Goal: Information Seeking & Learning: Understand process/instructions

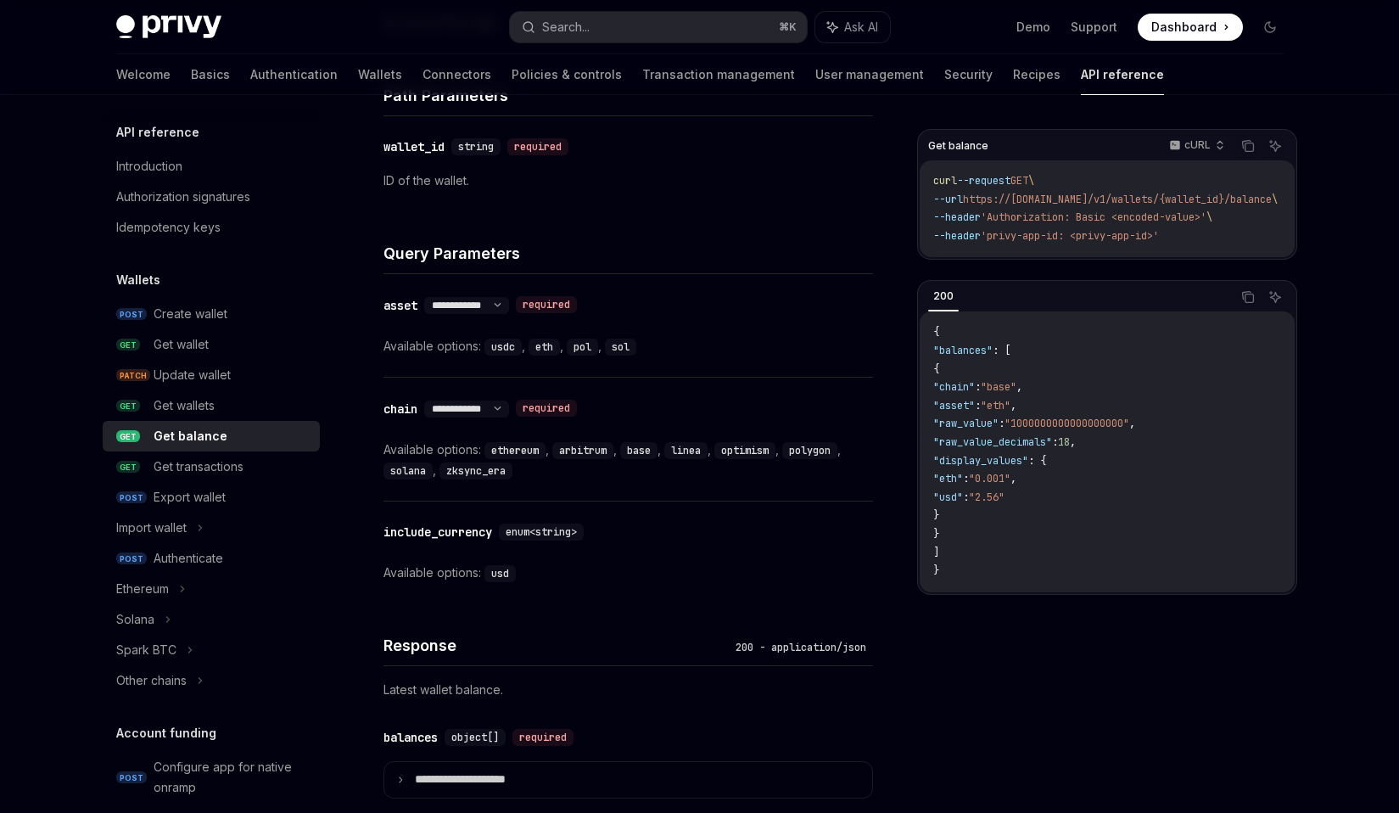
scroll to position [594, 0]
click at [509, 400] on select "**********" at bounding box center [466, 407] width 85 height 14
click at [508, 445] on code "ethereum" at bounding box center [514, 447] width 61 height 17
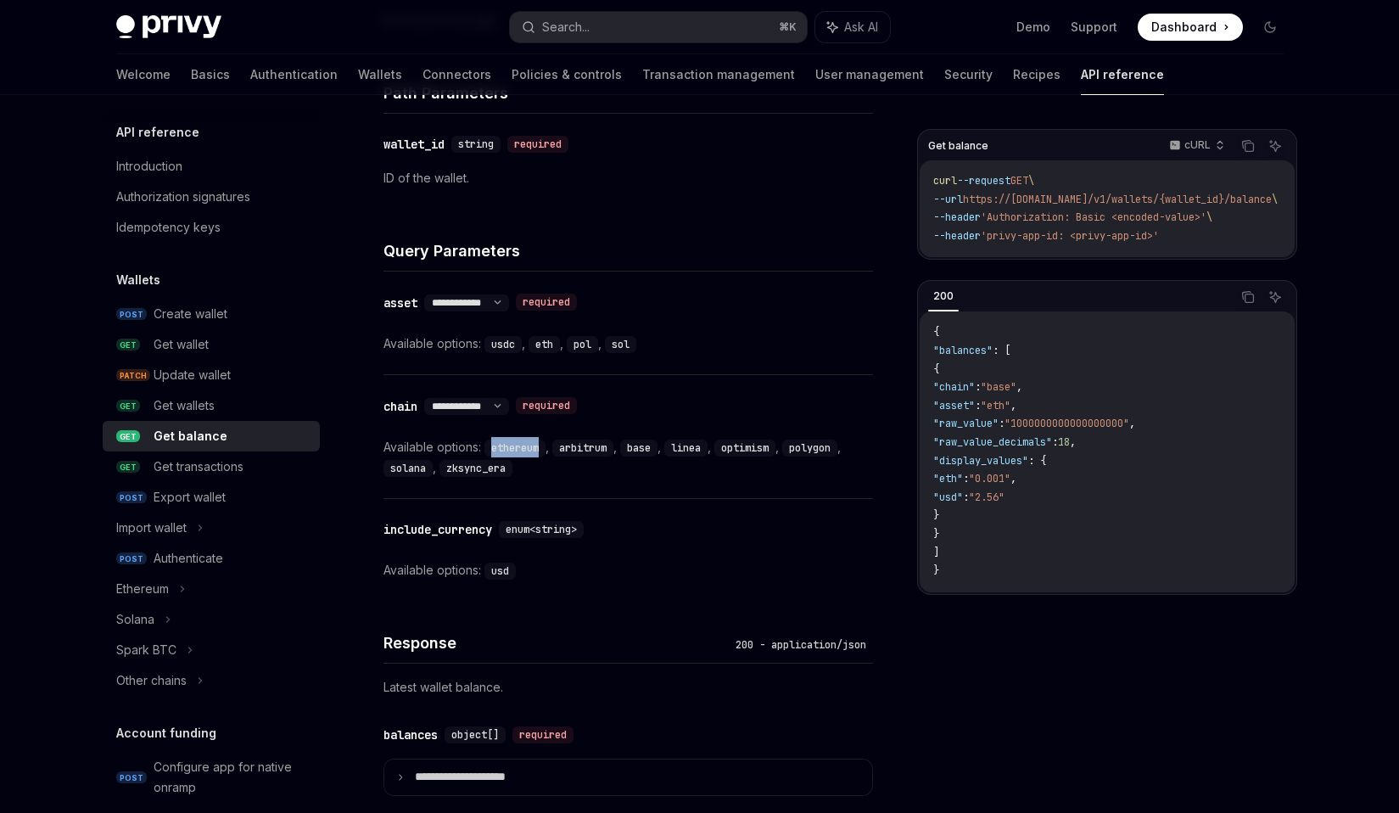
click at [508, 445] on code "ethereum" at bounding box center [514, 447] width 61 height 17
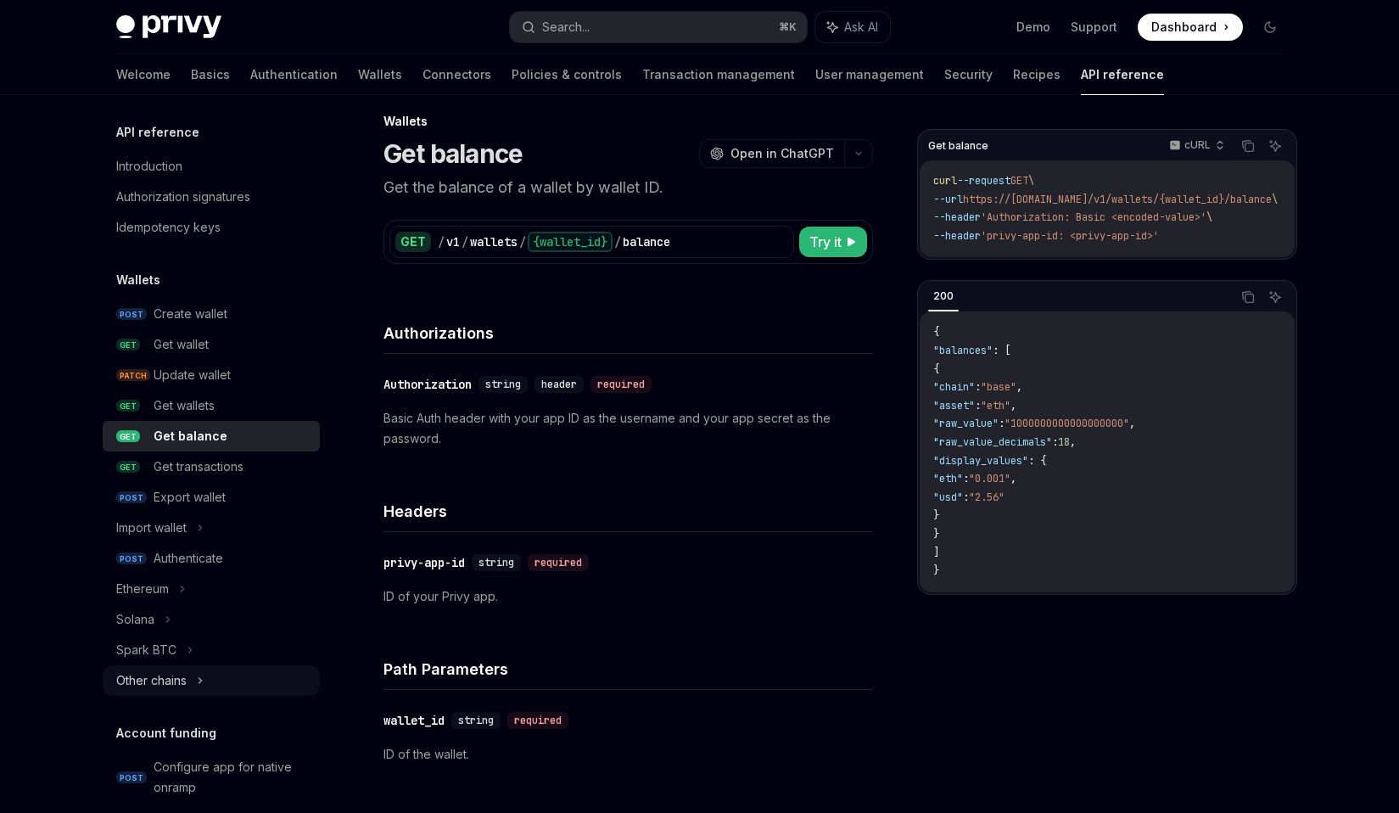
scroll to position [0, 0]
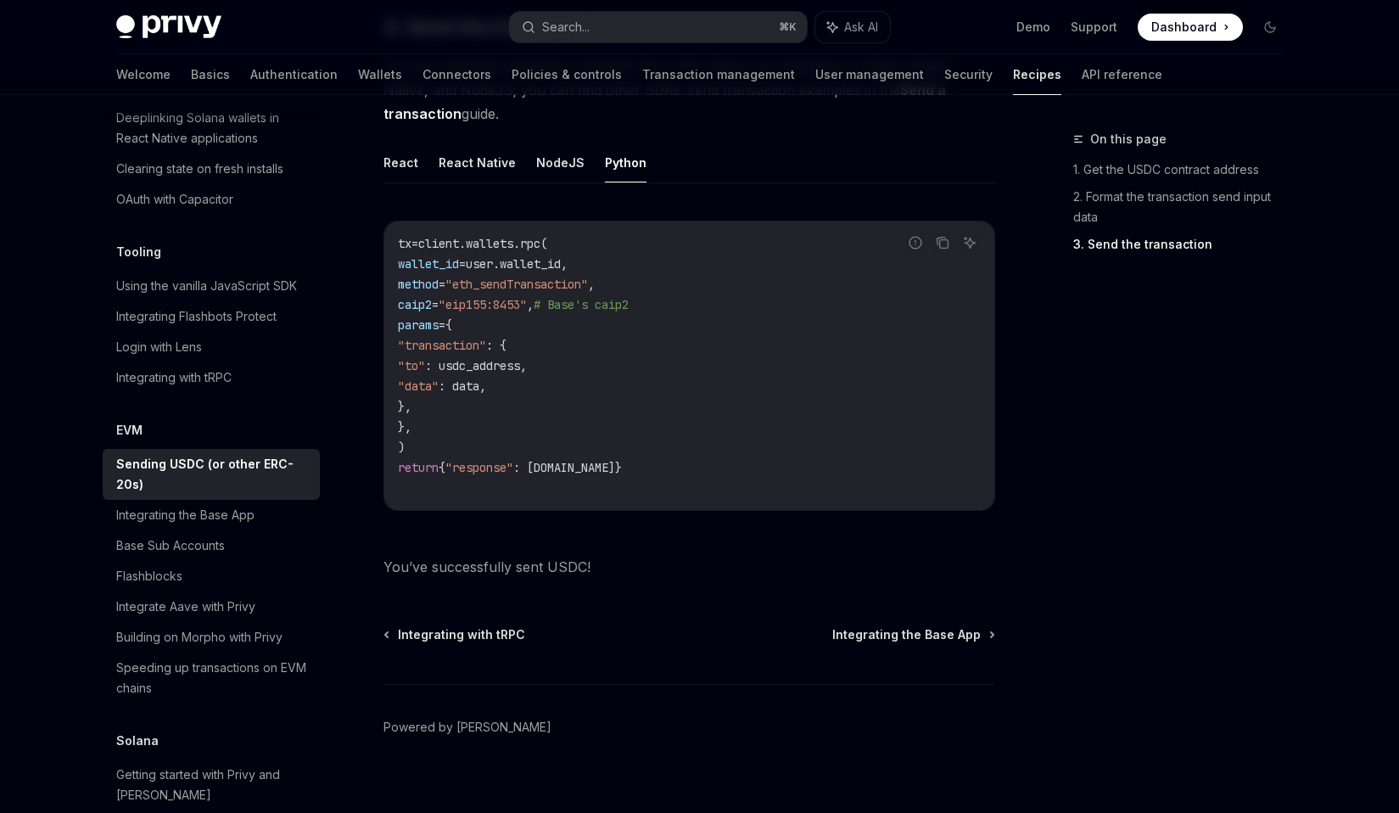
scroll to position [1392, 0]
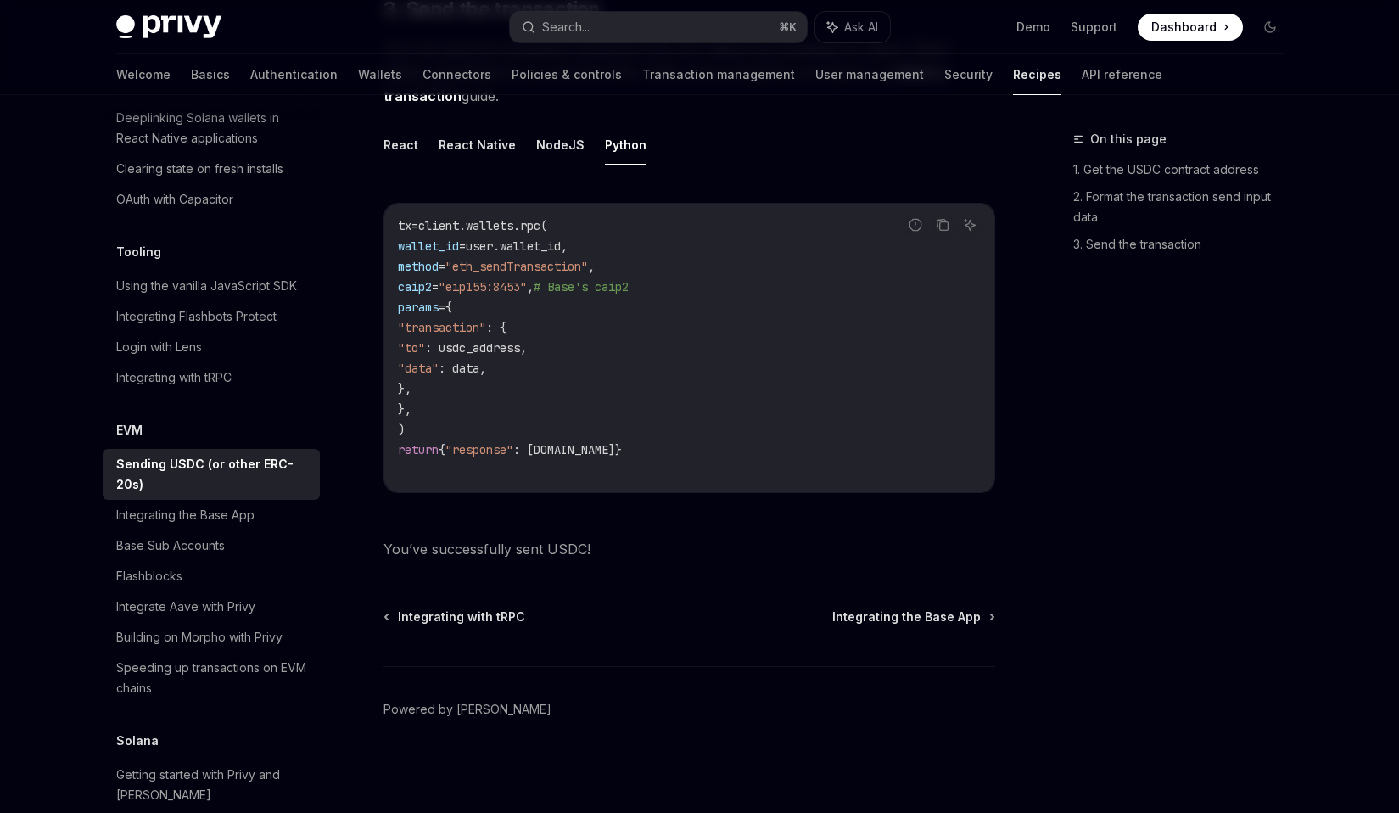
click at [1149, 12] on div "Privy Docs home page Search... ⌘ K Ask AI Demo Support Dashboard Dashboard Sear…" at bounding box center [699, 27] width 1167 height 54
click at [1170, 20] on span "Dashboard" at bounding box center [1183, 27] width 65 height 17
